Goal: Find specific page/section: Find specific page/section

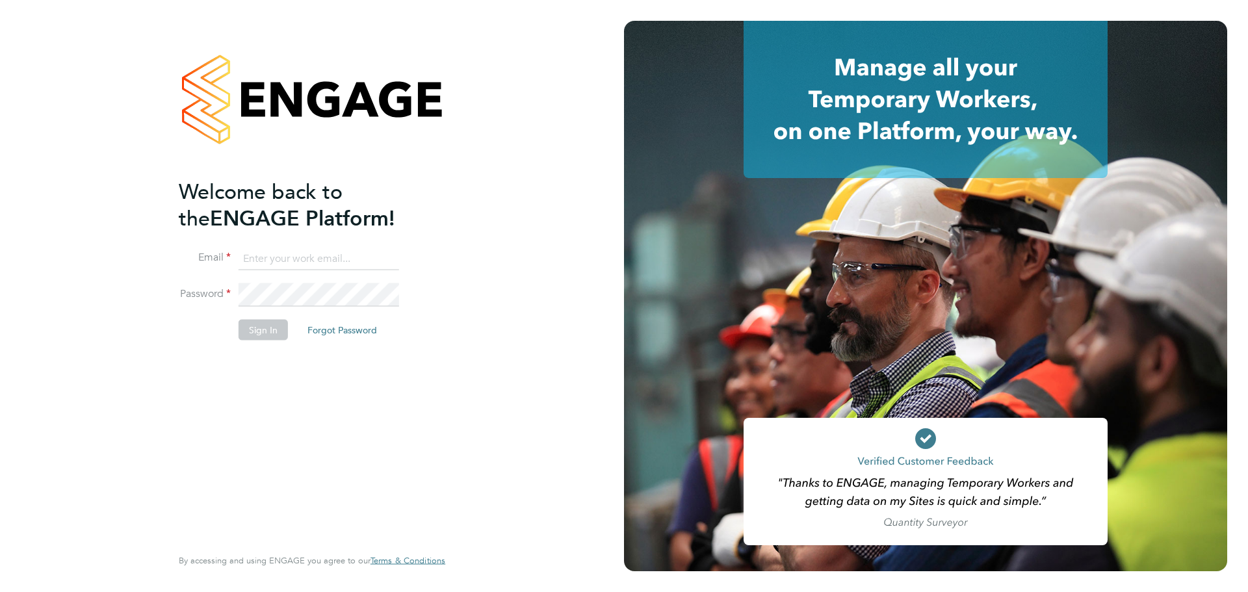
type input "laurence.Elkington@huntereducation.co.uk"
click at [257, 326] on button "Sign In" at bounding box center [263, 329] width 49 height 21
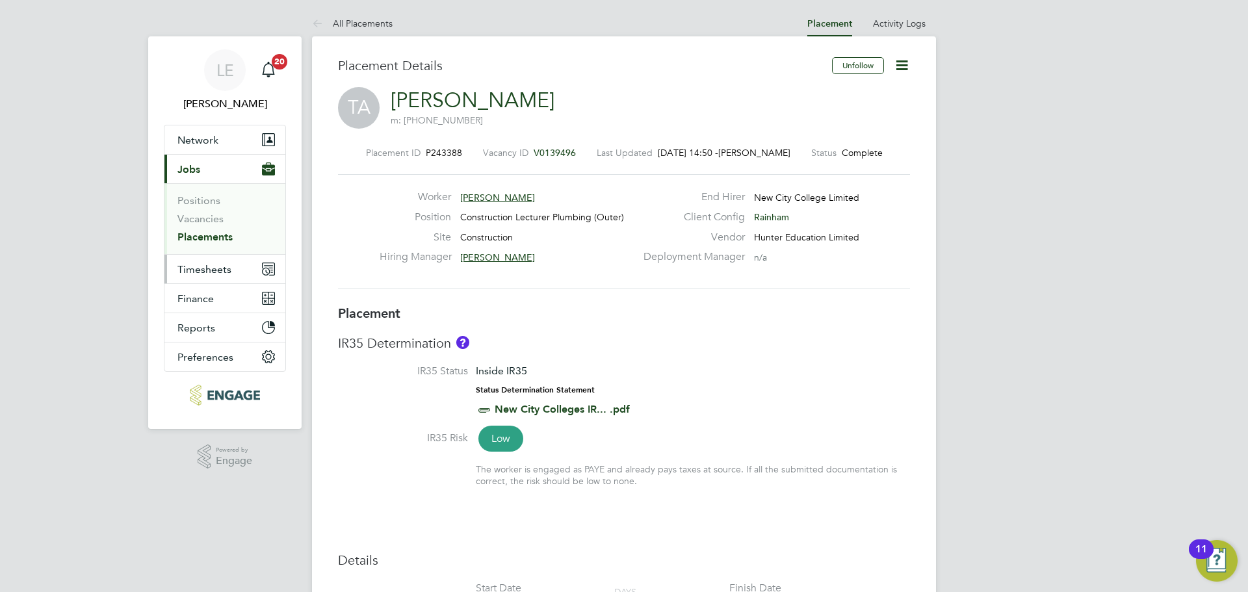
click at [198, 269] on span "Timesheets" at bounding box center [204, 269] width 54 height 12
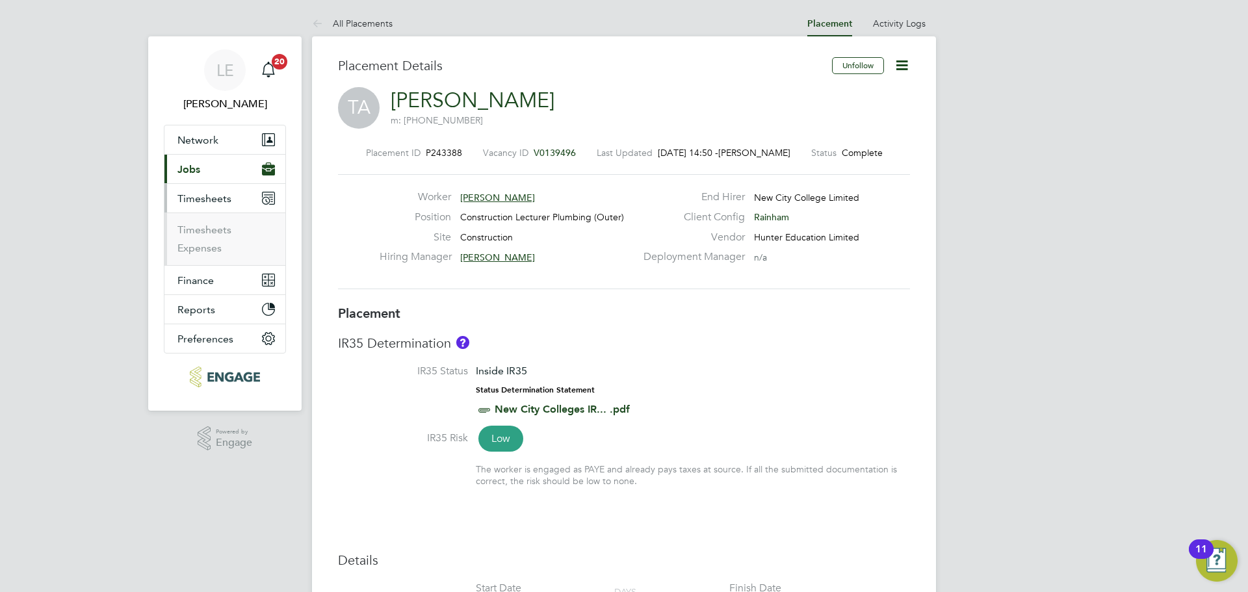
click at [192, 170] on span "Jobs" at bounding box center [188, 169] width 23 height 12
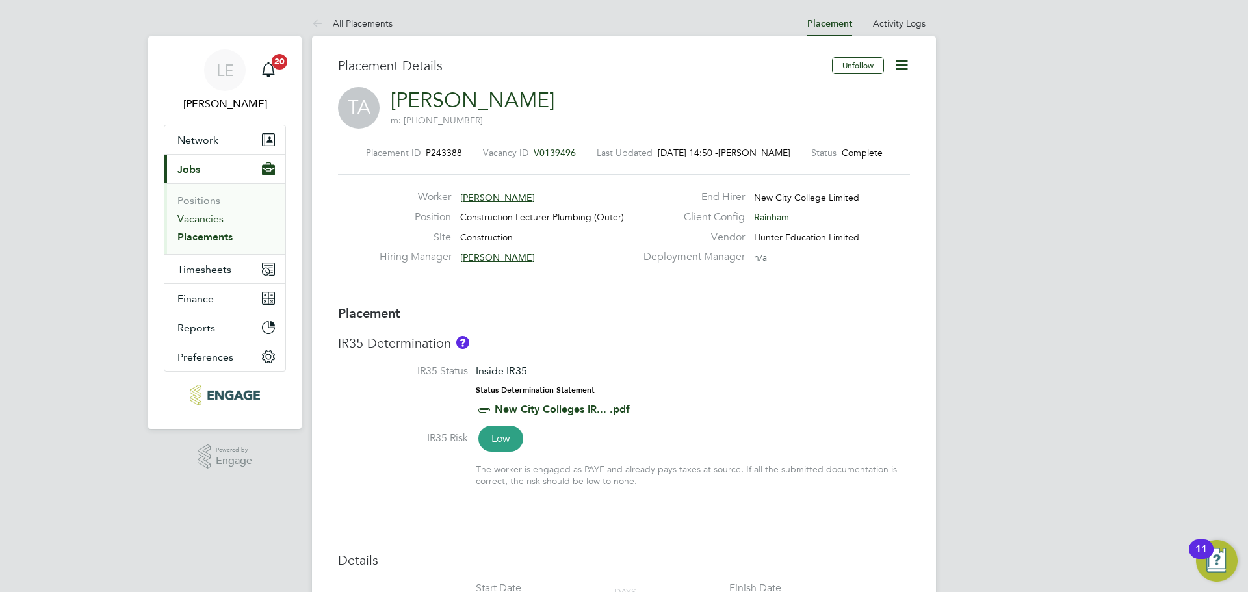
click at [195, 217] on link "Vacancies" at bounding box center [200, 219] width 46 height 12
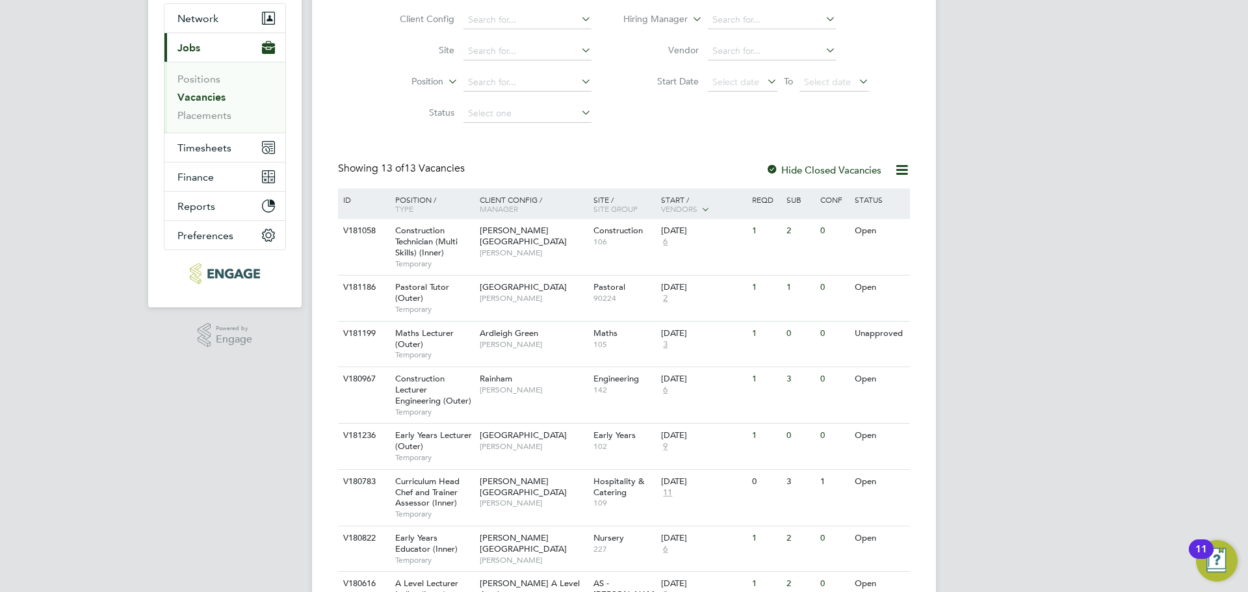
scroll to position [130, 0]
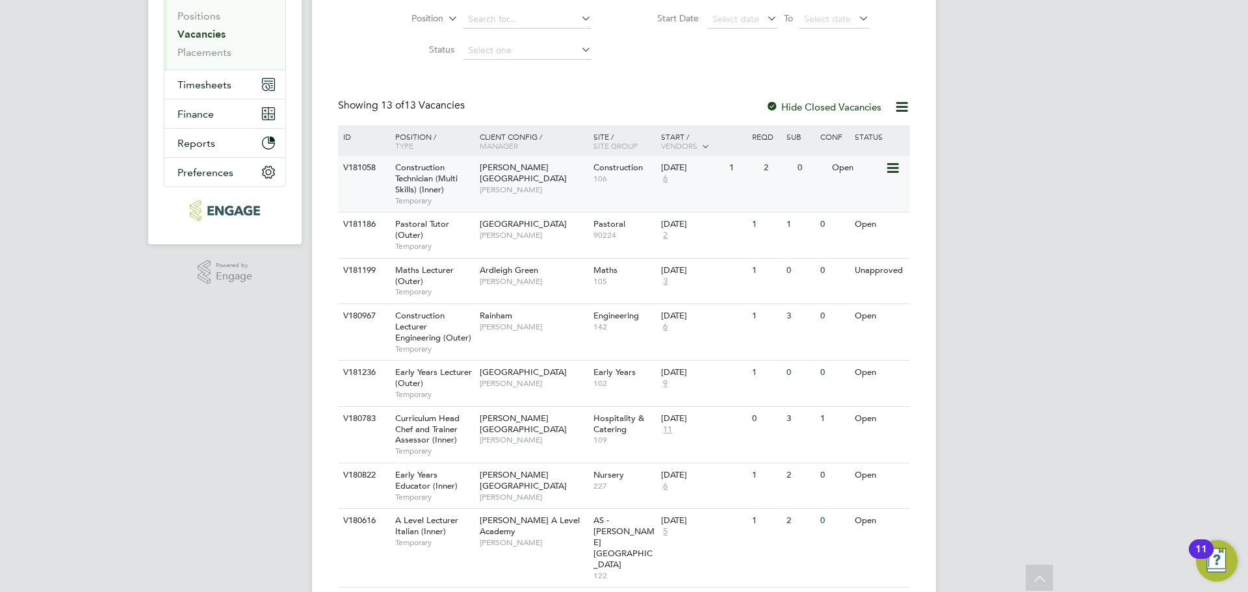
click at [664, 177] on span "6" at bounding box center [665, 179] width 8 height 11
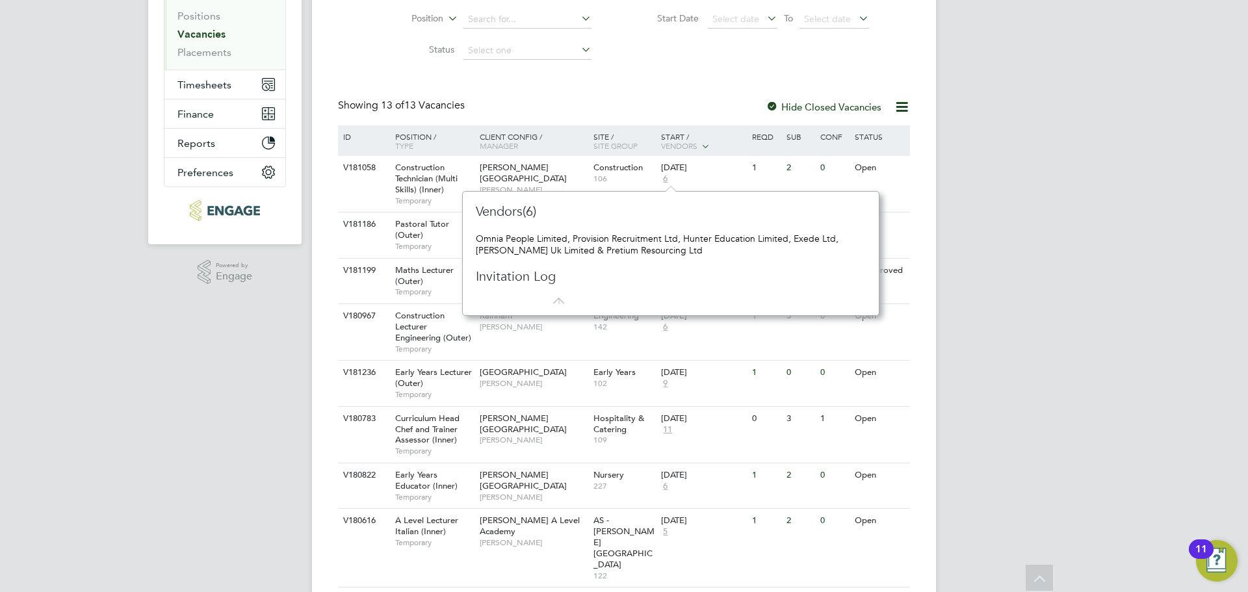
click at [998, 172] on div "LE [PERSON_NAME] Notifications 20 Applications: Network Team Members Businesses…" at bounding box center [624, 350] width 1248 height 1070
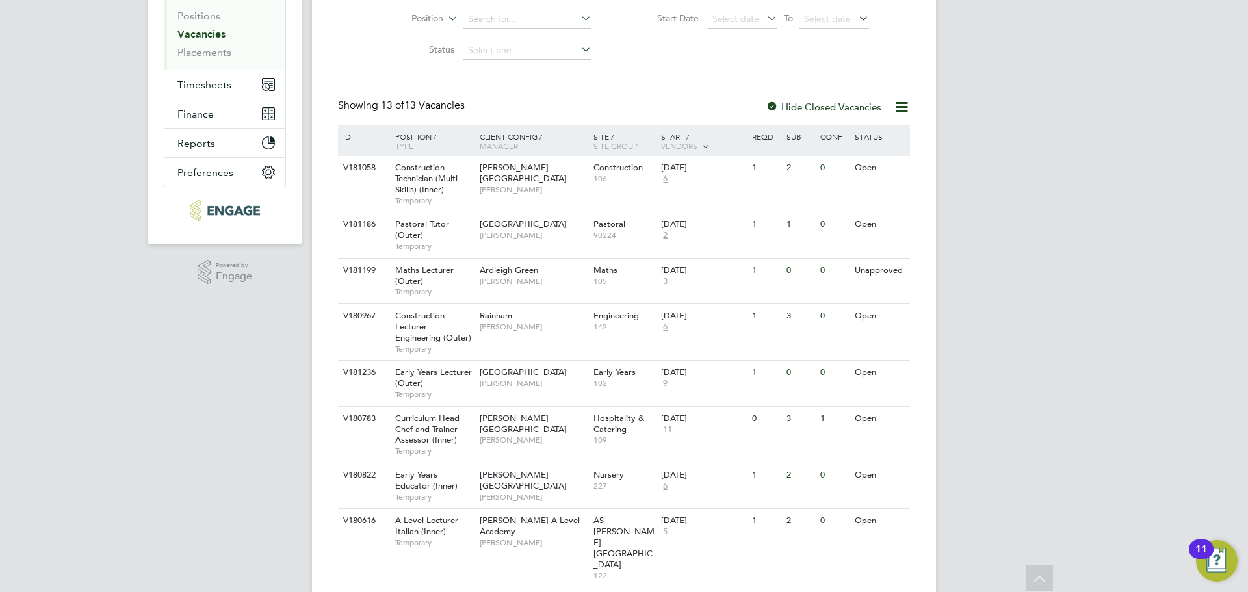
scroll to position [0, 0]
